Goal: Information Seeking & Learning: Learn about a topic

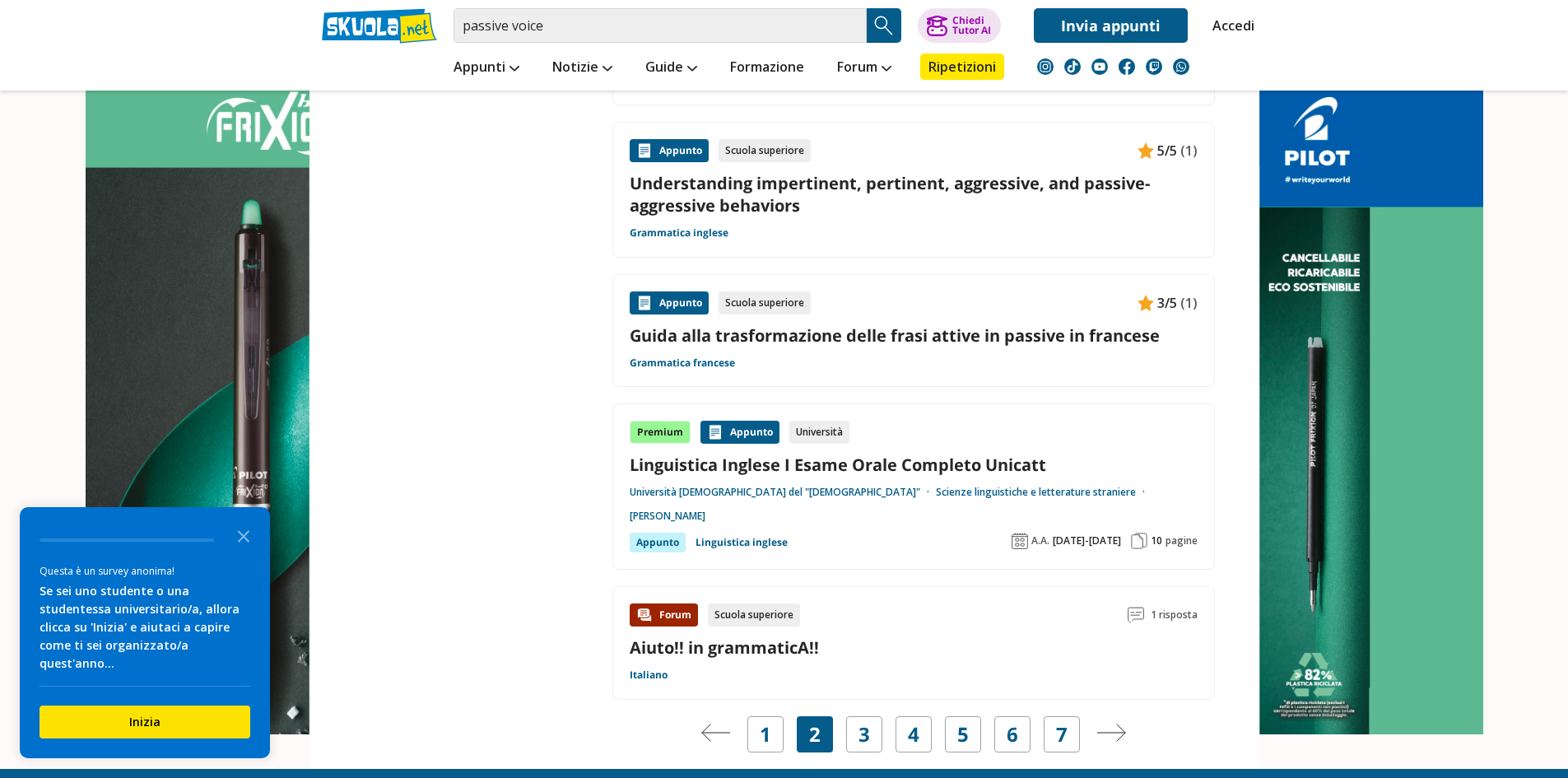
scroll to position [2470, 0]
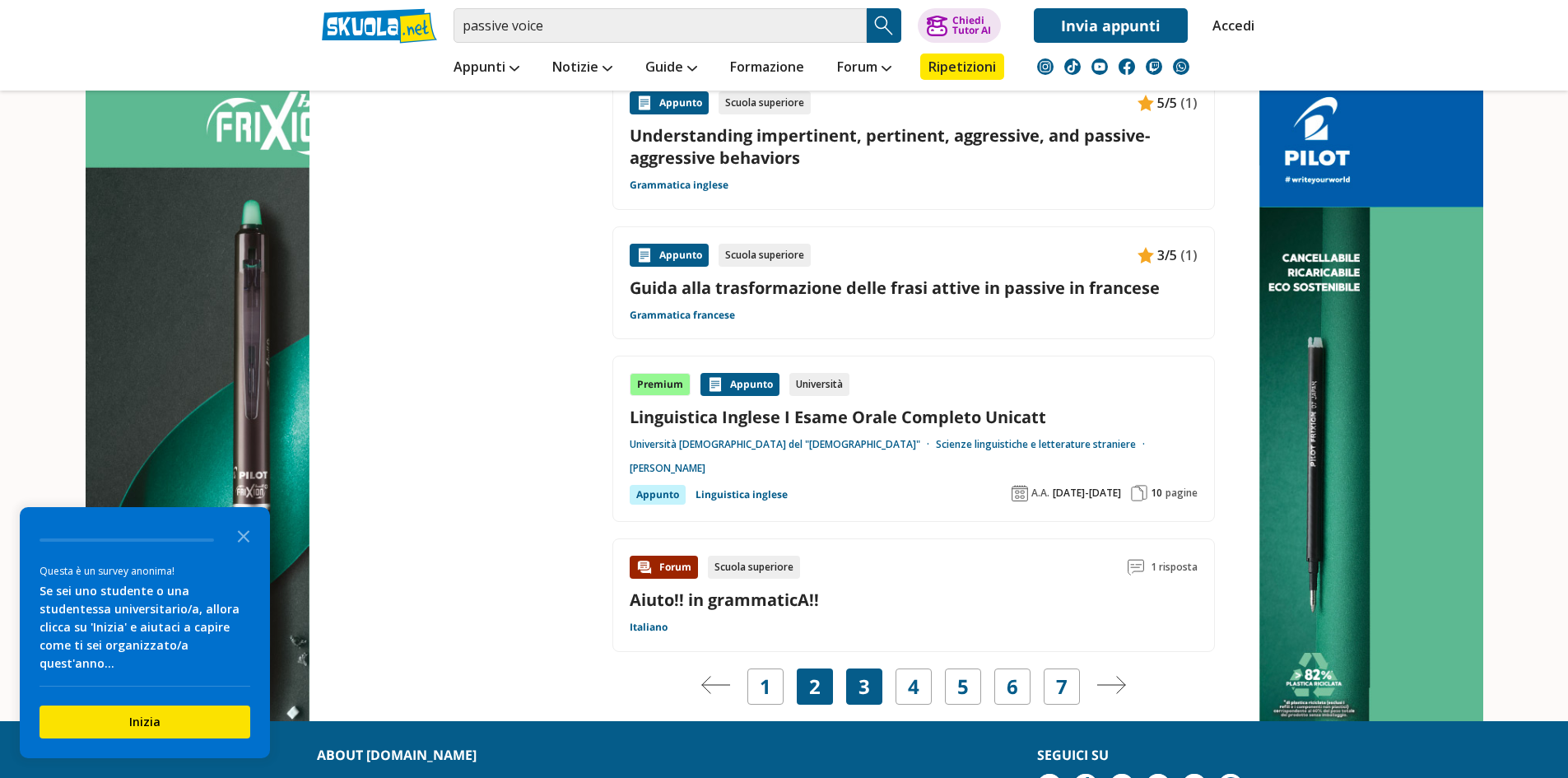
click at [863, 675] on link "3" at bounding box center [864, 686] width 12 height 23
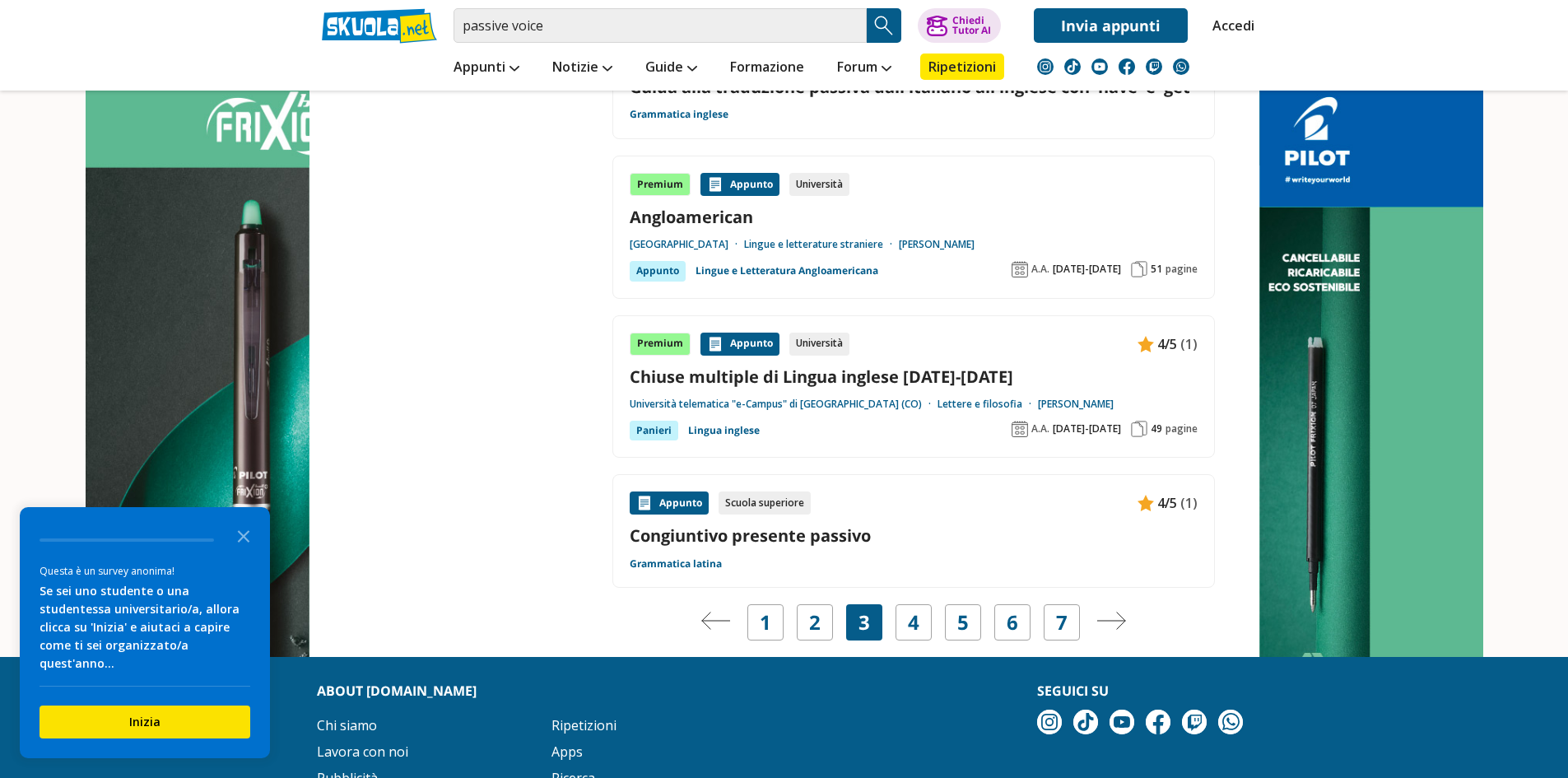
scroll to position [2552, 0]
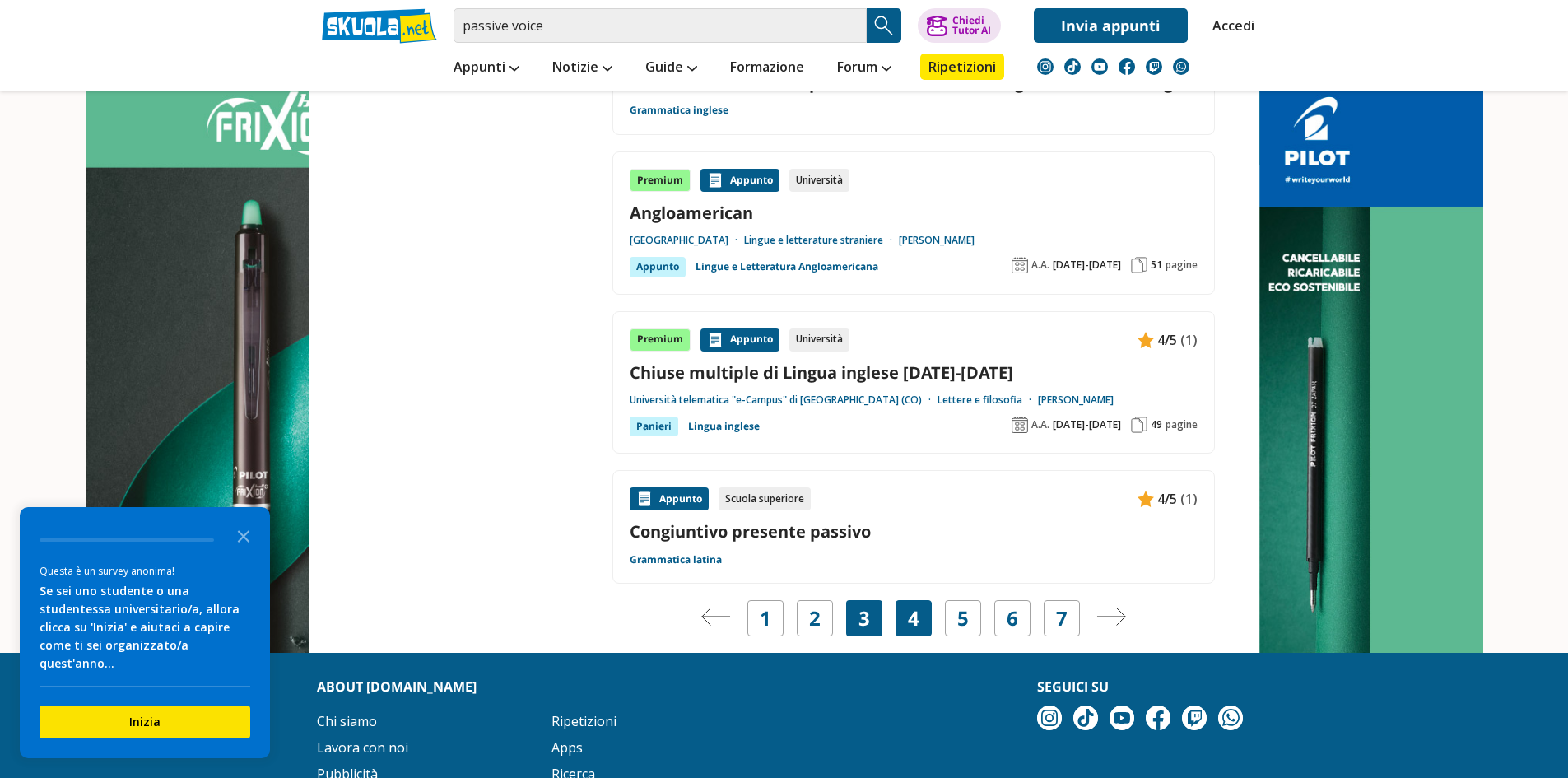
click at [911, 626] on link "4" at bounding box center [914, 618] width 12 height 23
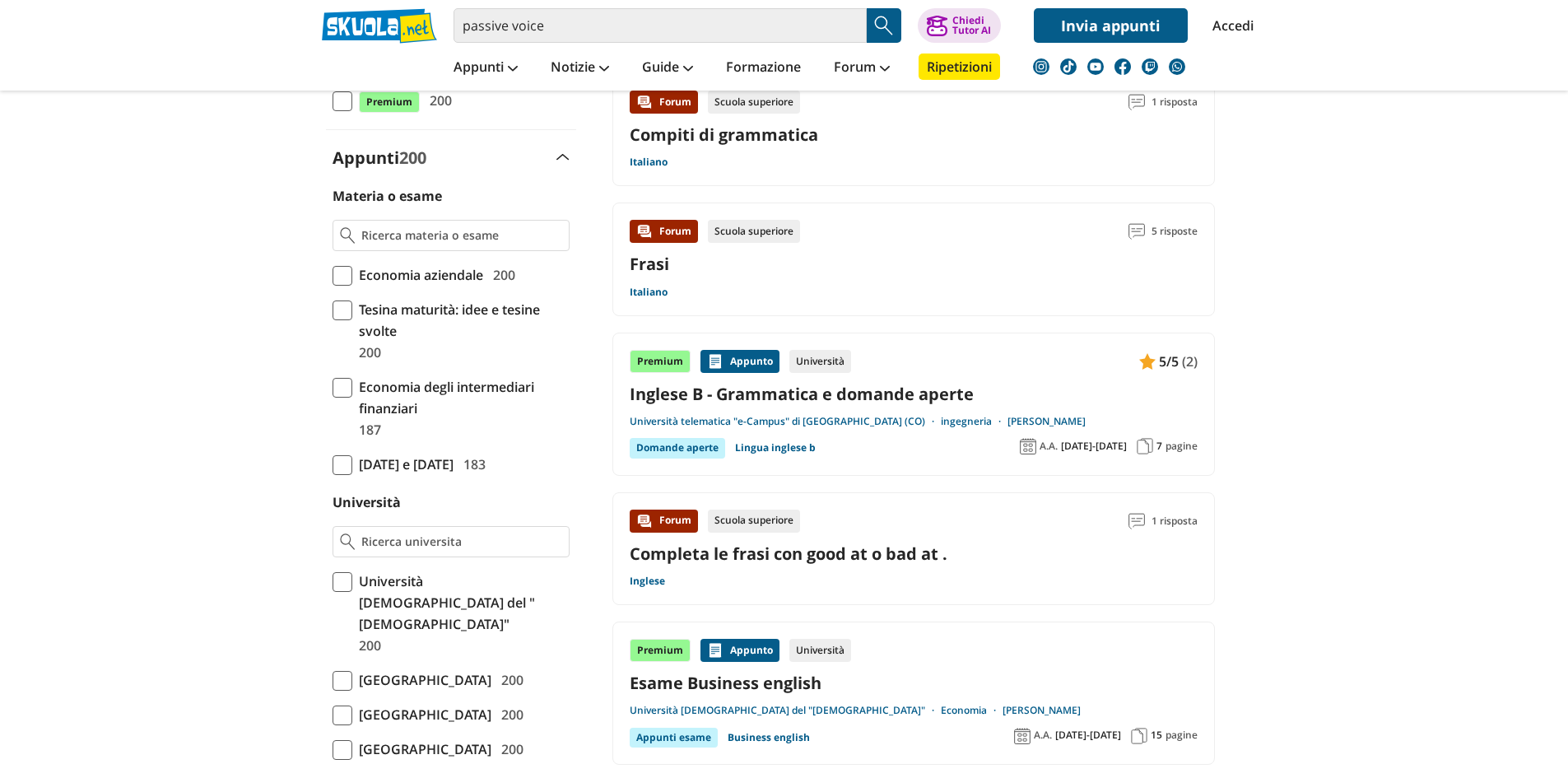
scroll to position [412, 0]
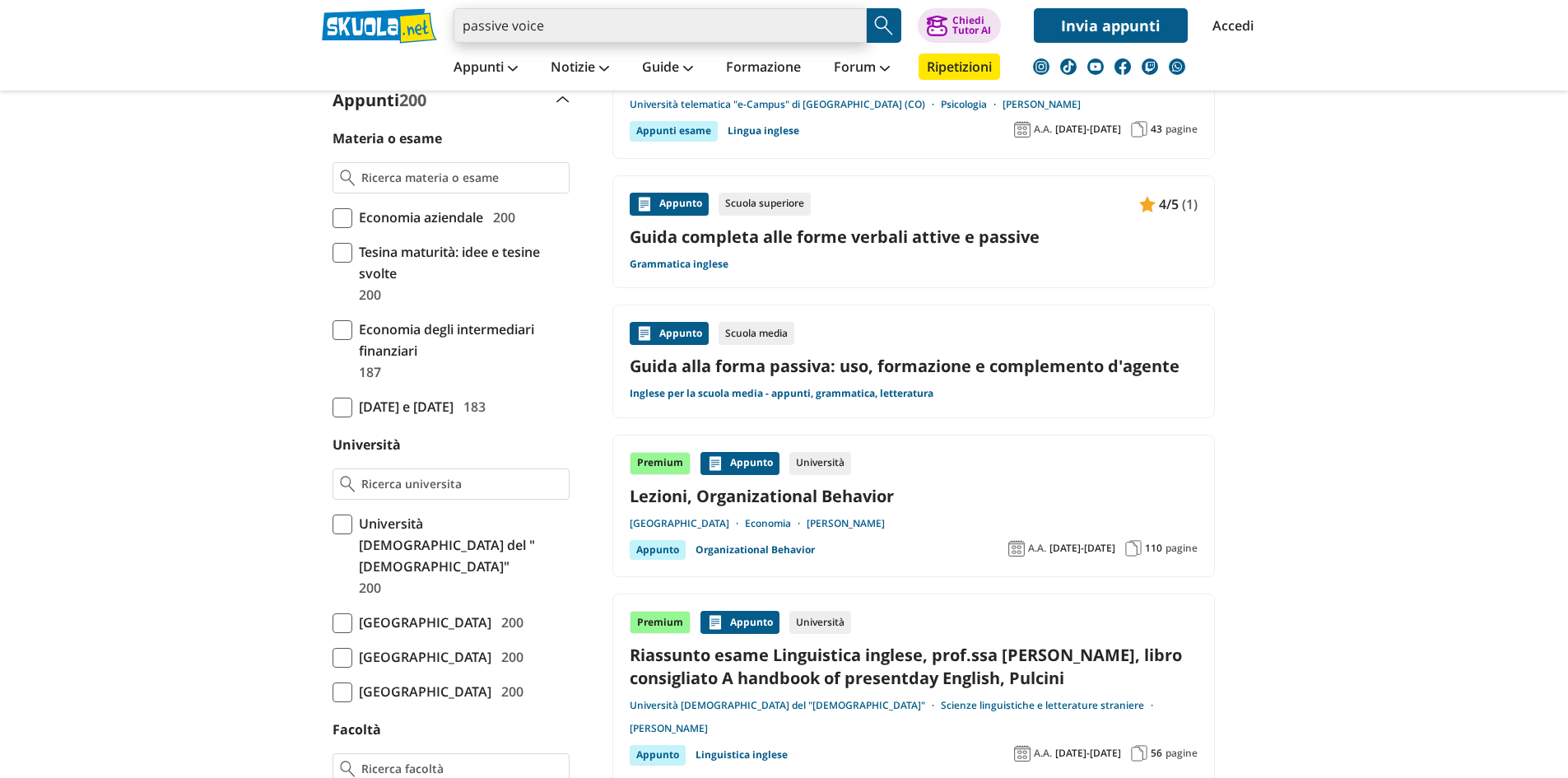
click at [755, 42] on input "passive voice" at bounding box center [660, 25] width 413 height 34
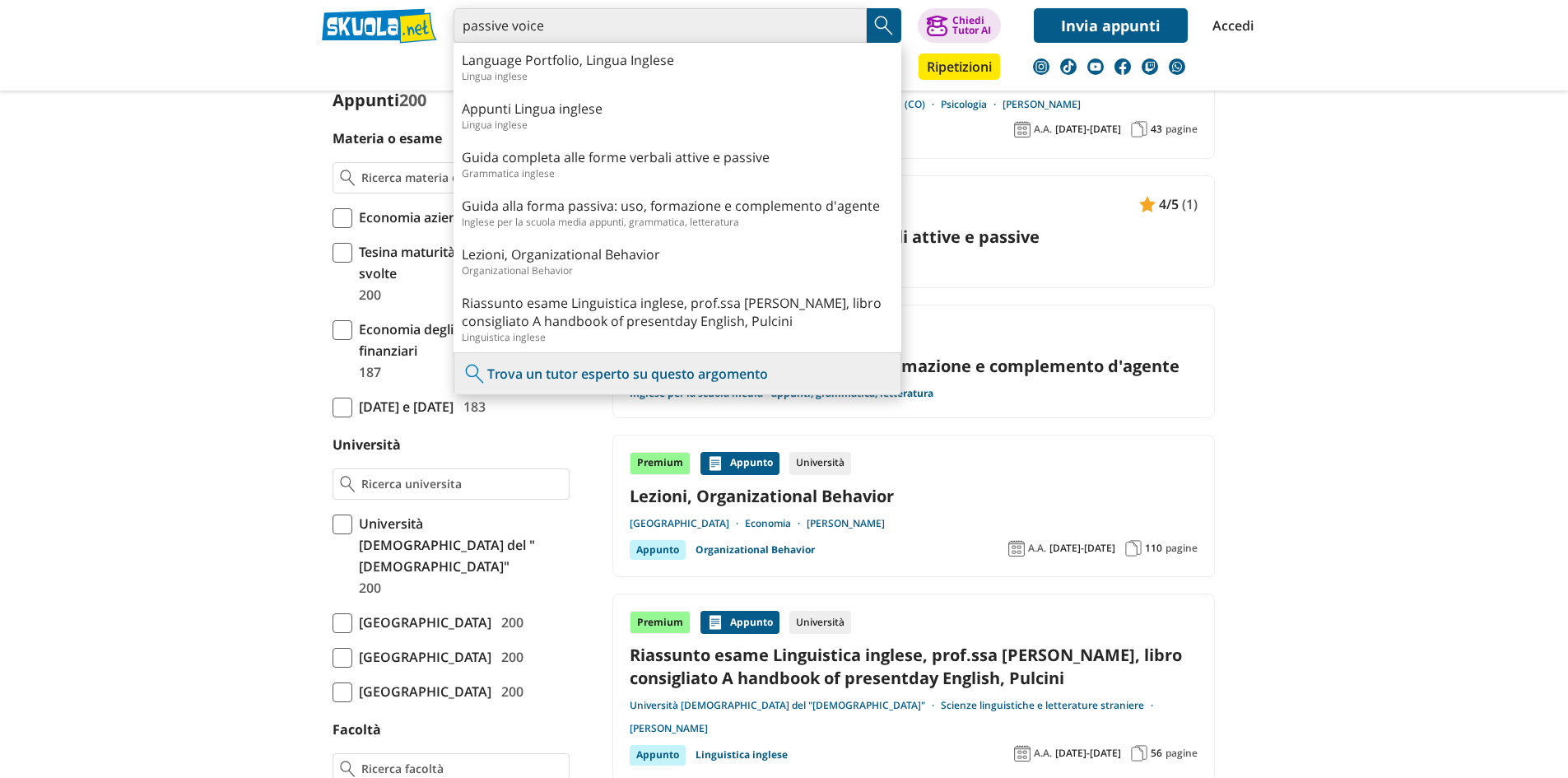
click at [844, 29] on input "passive voice" at bounding box center [660, 25] width 413 height 34
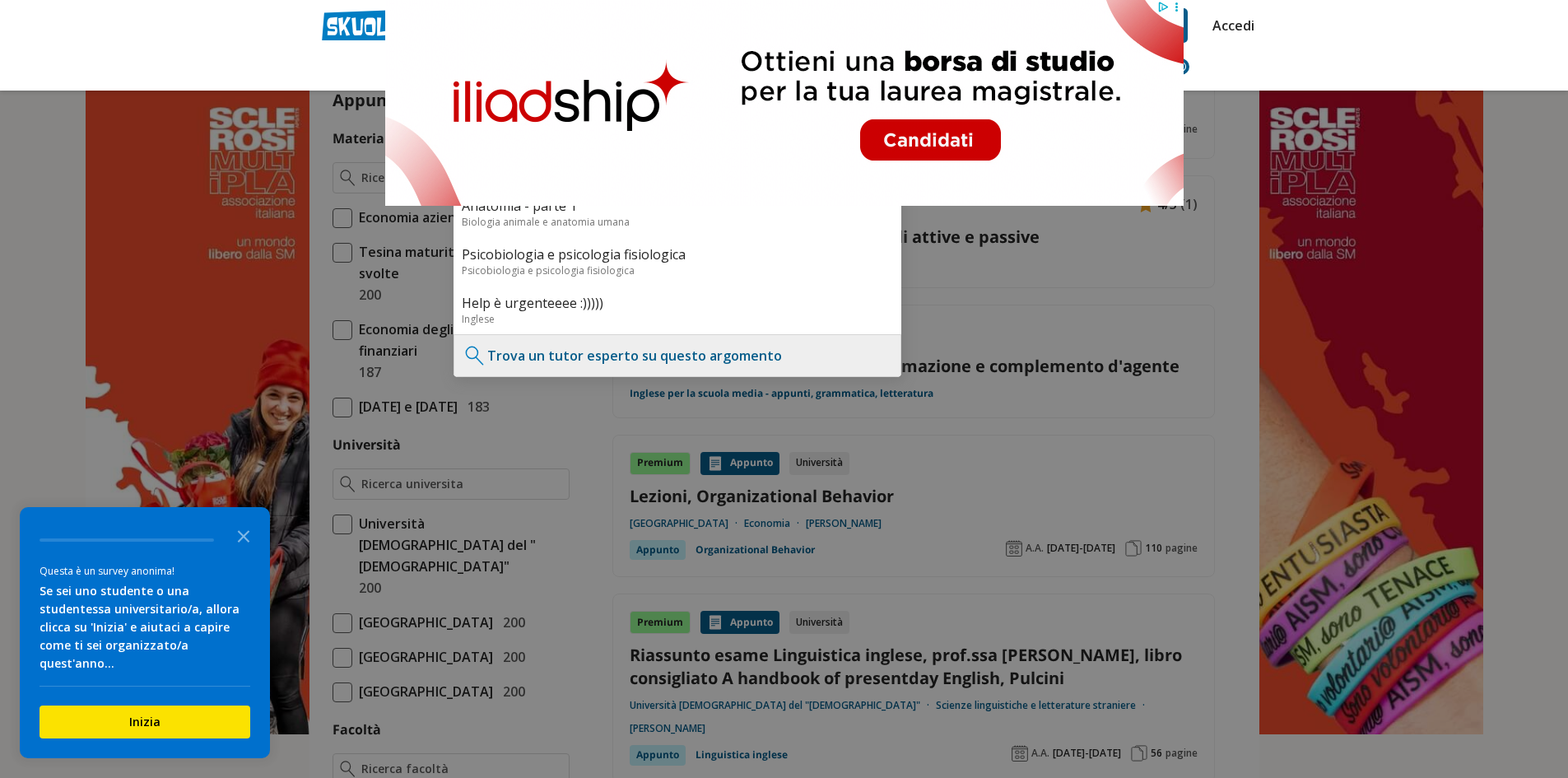
click at [1396, 273] on div at bounding box center [784, 389] width 1568 height 778
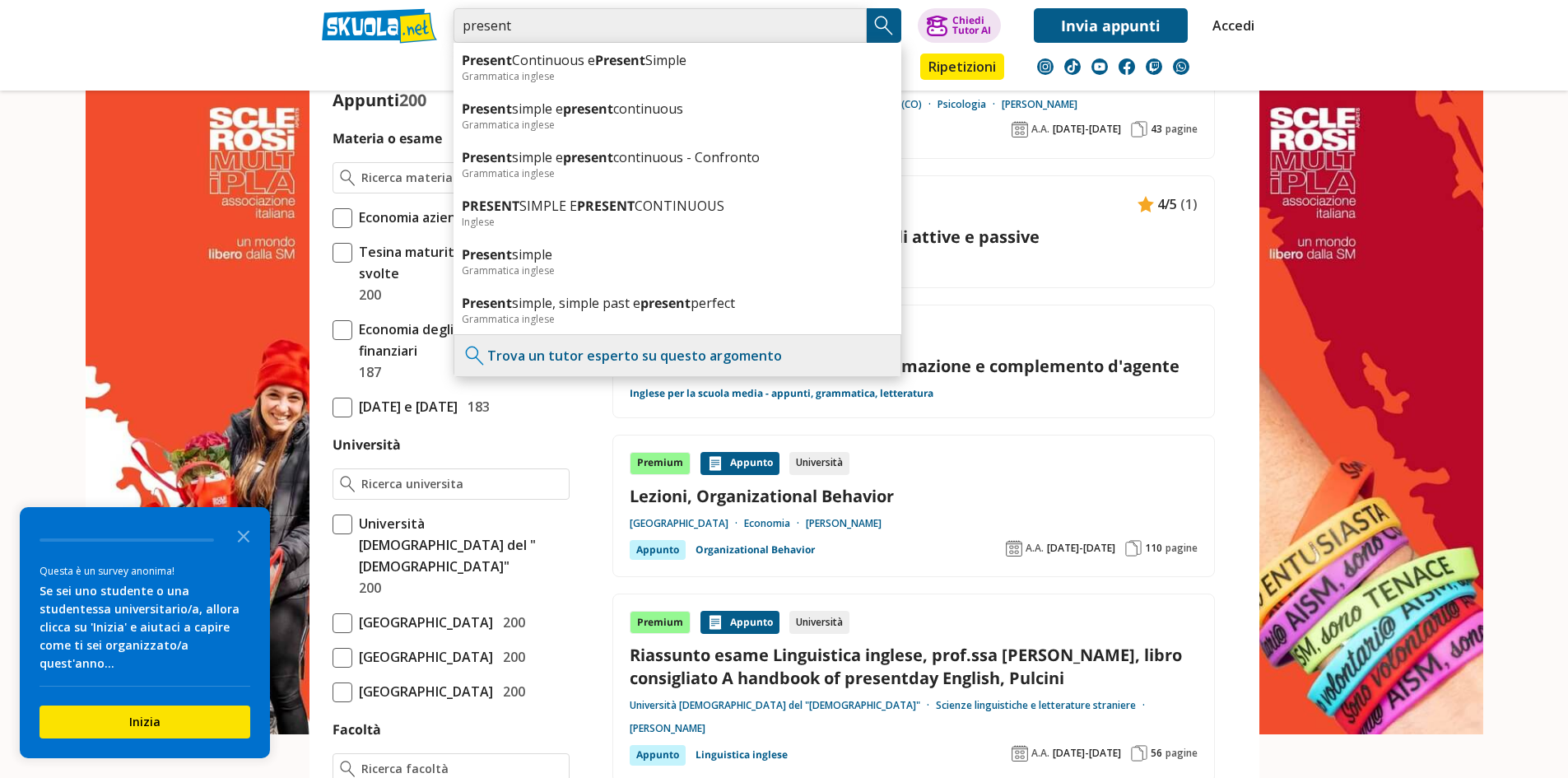
click at [639, 13] on input "present" at bounding box center [660, 25] width 413 height 34
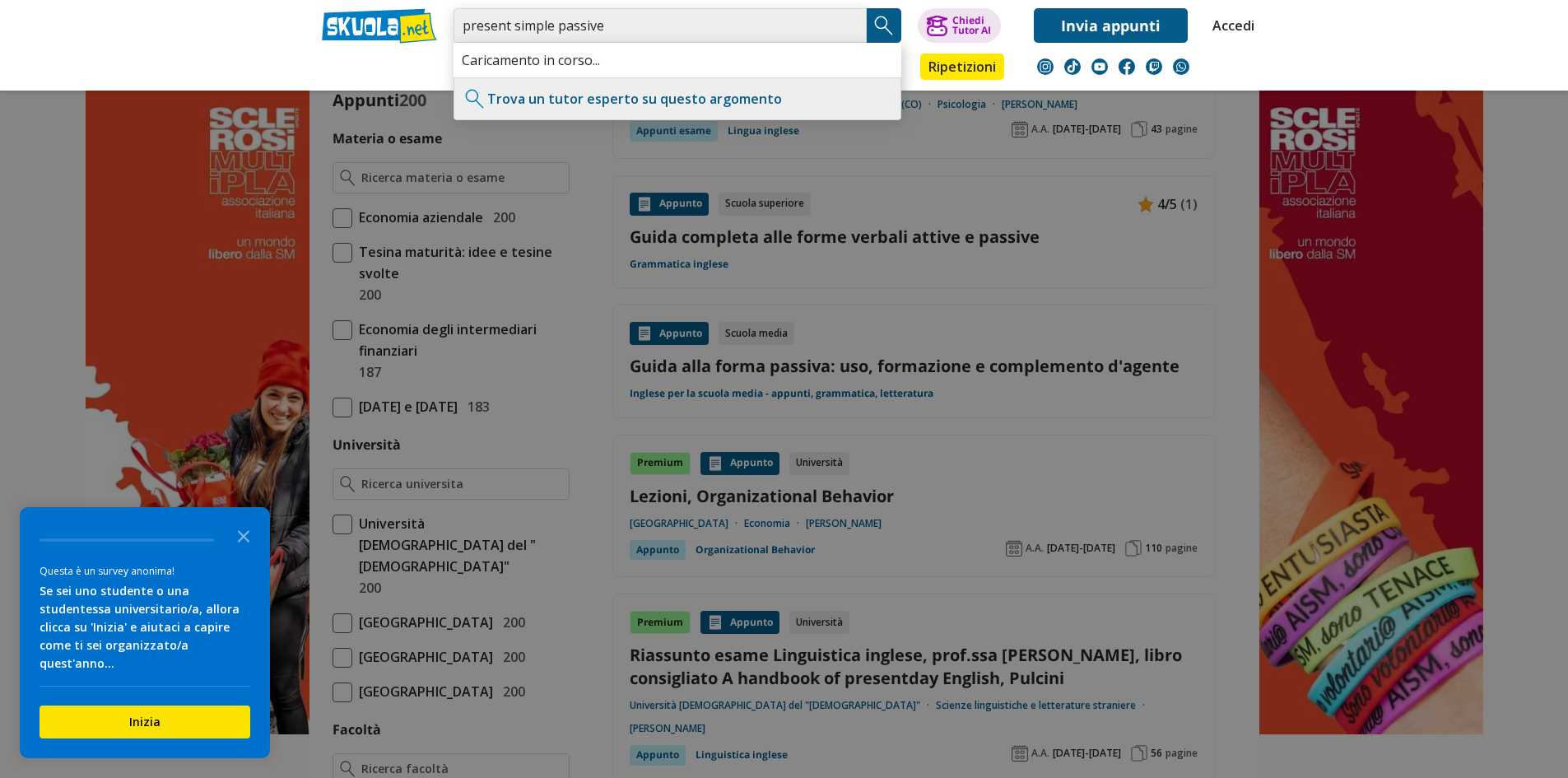
type input "present simple passive"
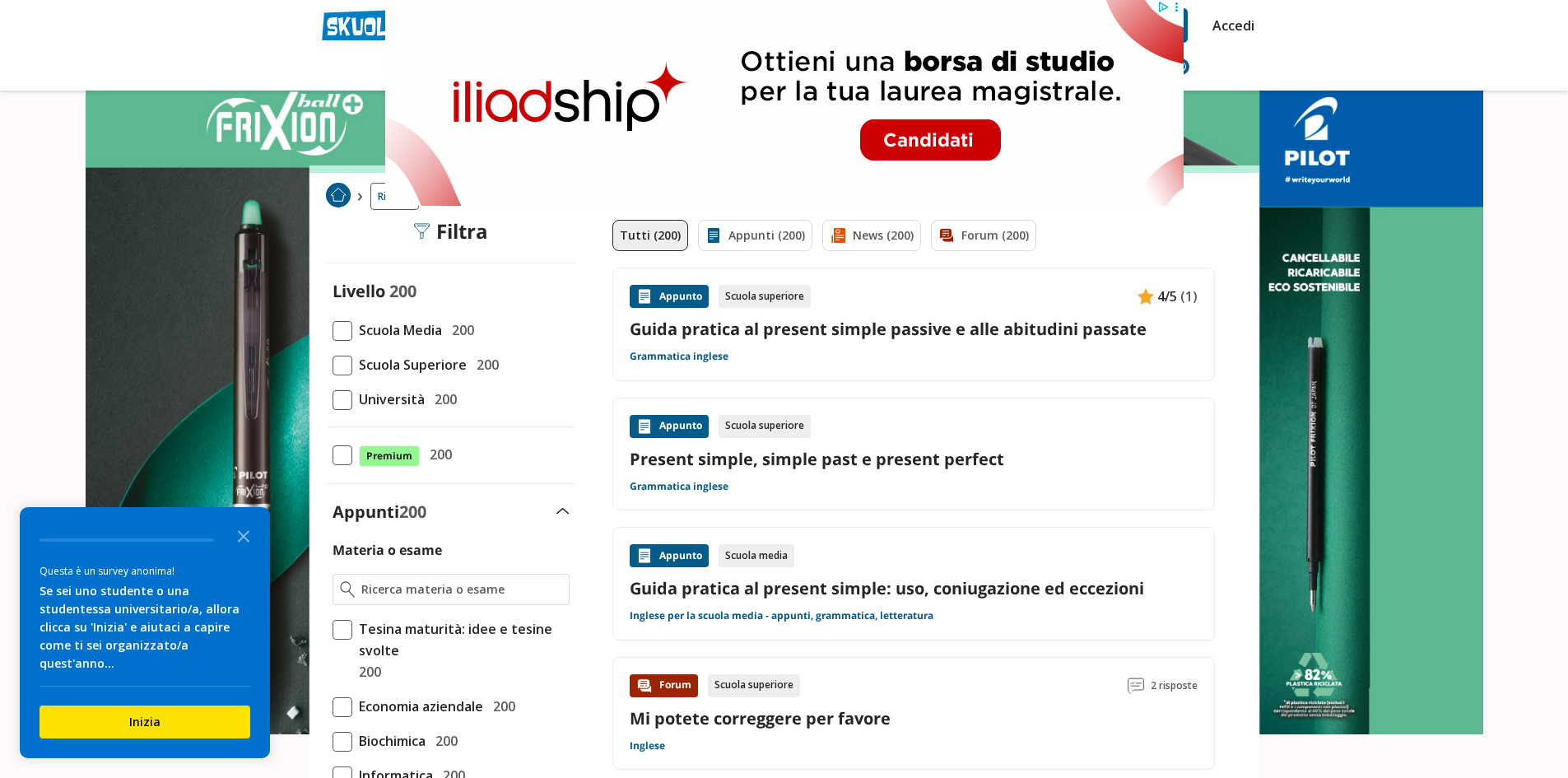
click at [823, 329] on link "Guida pratica al present simple passive e alle abitudini passate" at bounding box center [913, 329] width 568 height 23
